Goal: Information Seeking & Learning: Learn about a topic

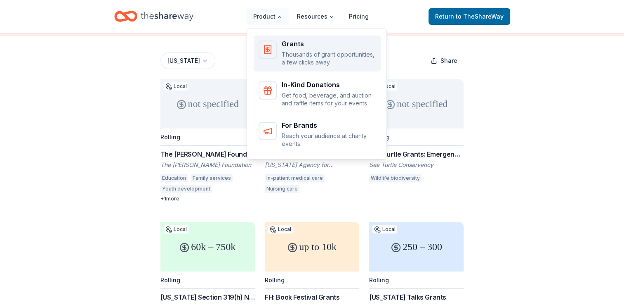
scroll to position [61, 0]
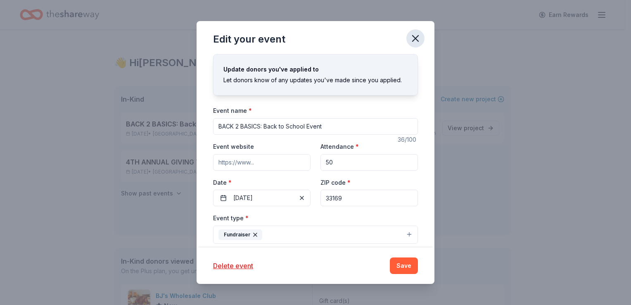
click at [411, 40] on icon "button" at bounding box center [415, 39] width 12 height 12
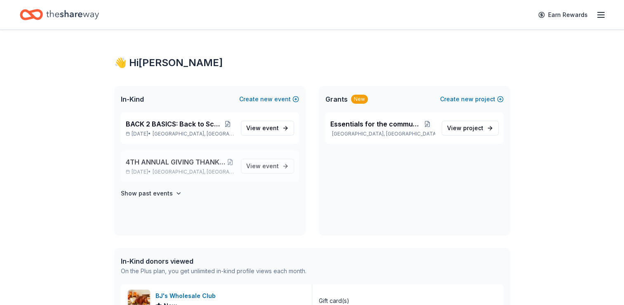
click at [171, 161] on span "4TH ANNUAL GIVING THANKS IN THE COMMUNITY OUTREACH" at bounding box center [176, 162] width 100 height 10
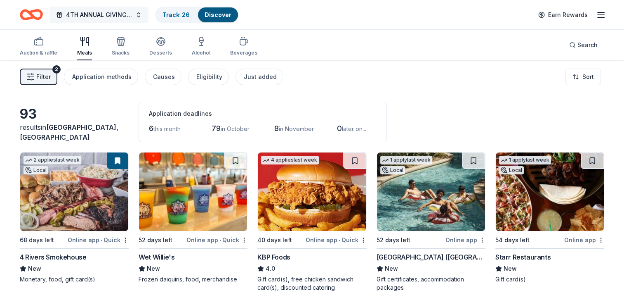
click at [113, 13] on span "4TH ANNUAL GIVING THANKS IN THE COMMUNITY OUTREACH" at bounding box center [99, 15] width 66 height 10
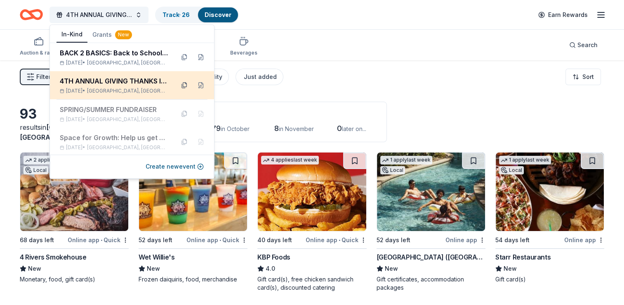
click at [178, 85] on button at bounding box center [184, 84] width 13 height 13
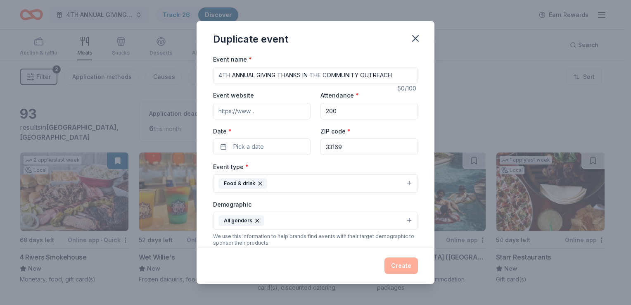
drag, startPoint x: 396, startPoint y: 76, endPoint x: 180, endPoint y: 85, distance: 216.4
click at [180, 85] on div "Duplicate event Event name * 4TH ANNUAL GIVING THANKS IN THE COMMUNITY OUTREACH…" at bounding box center [315, 152] width 631 height 305
click at [413, 35] on icon "button" at bounding box center [415, 39] width 12 height 12
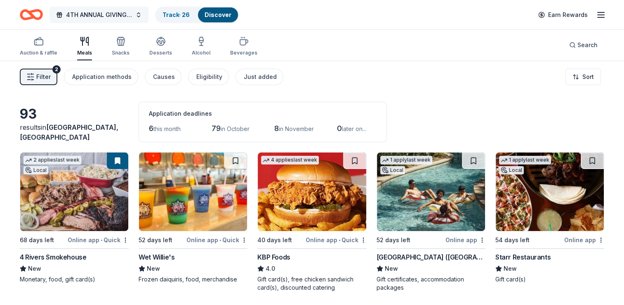
click at [108, 12] on span "4TH ANNUAL GIVING THANKS IN THE COMMUNITY OUTREACH" at bounding box center [99, 15] width 66 height 10
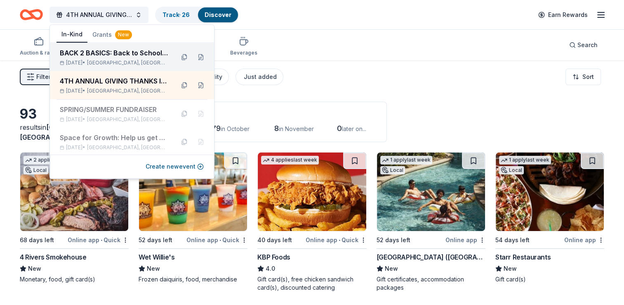
click at [112, 53] on div "BACK 2 BASICS: Back to School Event" at bounding box center [114, 53] width 108 height 10
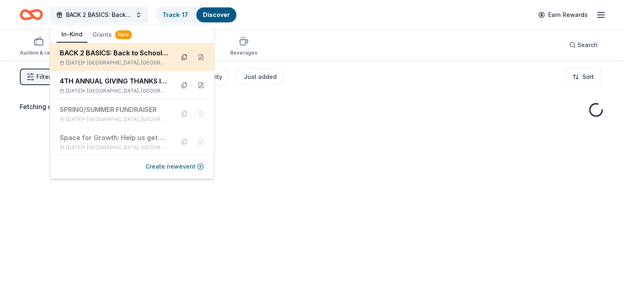
click at [178, 53] on button at bounding box center [184, 56] width 13 height 13
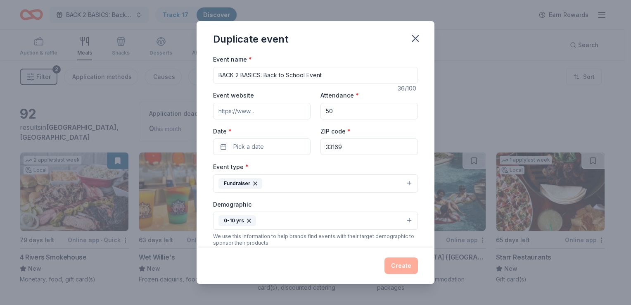
drag, startPoint x: 328, startPoint y: 77, endPoint x: 114, endPoint y: 76, distance: 213.8
click at [118, 76] on div "Duplicate event Event name * BACK 2 BASICS: Back to School Event 36 /100 Event …" at bounding box center [315, 152] width 631 height 305
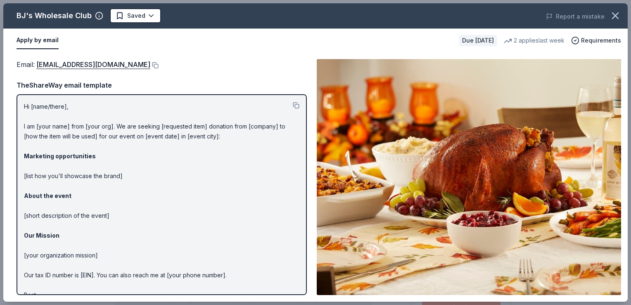
scroll to position [84, 0]
